Goal: Task Accomplishment & Management: Use online tool/utility

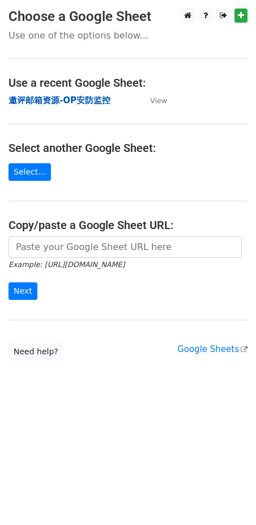
click at [48, 97] on strong "邀评邮箱资源-OP安防监控" at bounding box center [60, 100] width 102 height 10
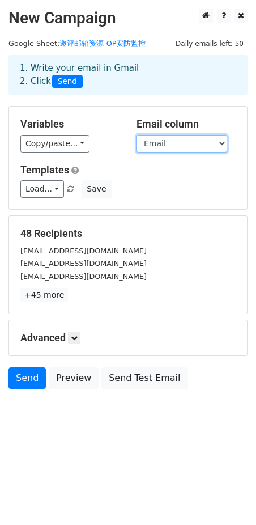
click at [213, 149] on select "Email Name" at bounding box center [182, 144] width 91 height 18
click at [219, 147] on select "Email Name" at bounding box center [182, 144] width 91 height 18
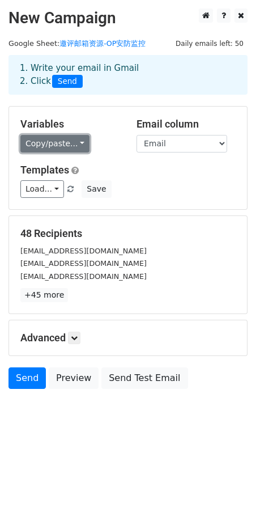
click at [66, 144] on link "Copy/paste..." at bounding box center [54, 144] width 69 height 18
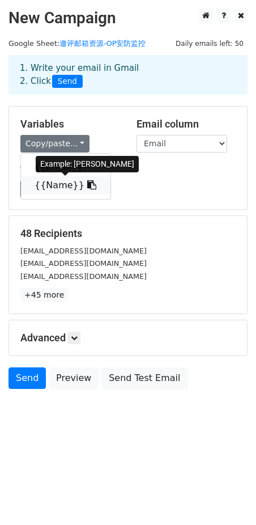
click at [55, 186] on link "{{Name}}" at bounding box center [66, 185] width 90 height 18
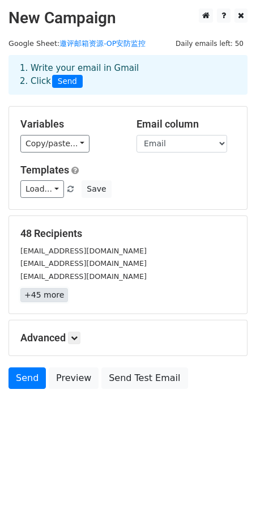
click at [50, 297] on link "+45 more" at bounding box center [44, 295] width 48 height 14
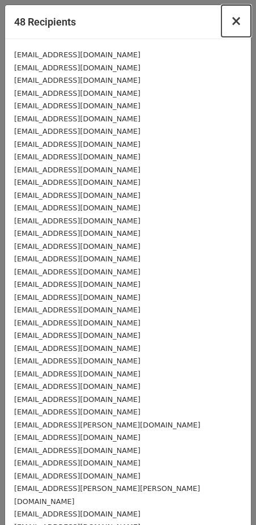
click at [231, 22] on span "×" at bounding box center [236, 21] width 11 height 16
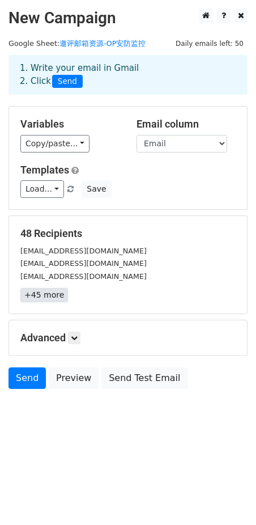
click at [53, 294] on link "+45 more" at bounding box center [44, 295] width 48 height 14
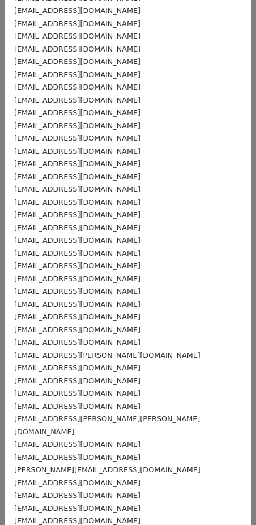
scroll to position [189, 0]
